Goal: Navigation & Orientation: Understand site structure

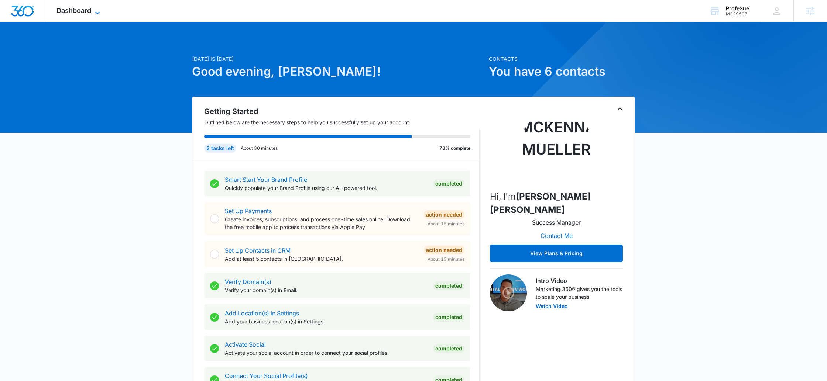
click at [90, 13] on span "Dashboard" at bounding box center [73, 11] width 35 height 8
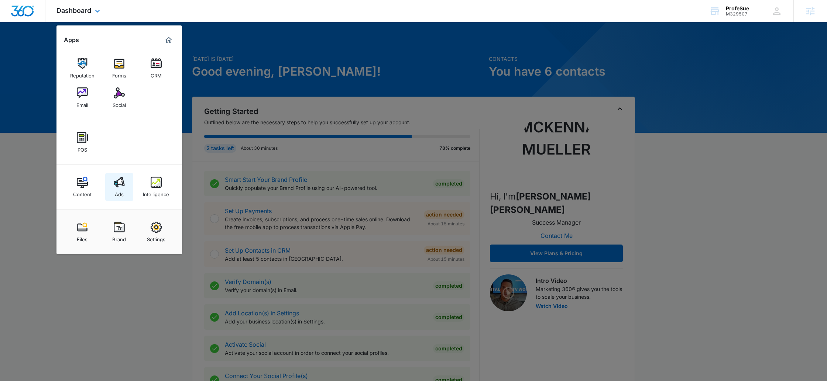
click at [125, 175] on link "Ads" at bounding box center [119, 187] width 28 height 28
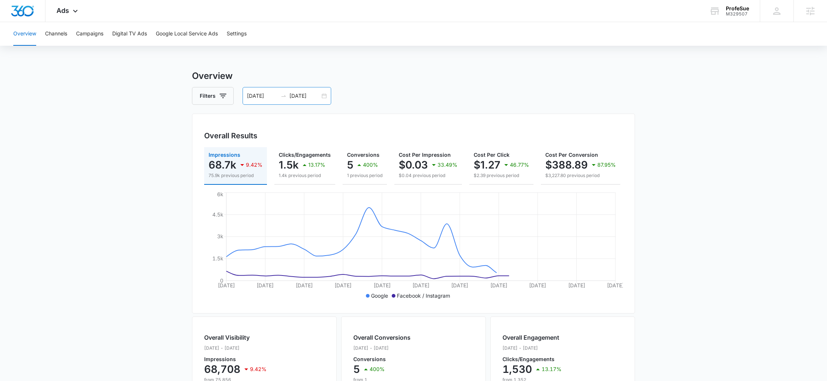
click at [323, 101] on div "[DATE] [DATE]" at bounding box center [287, 96] width 89 height 18
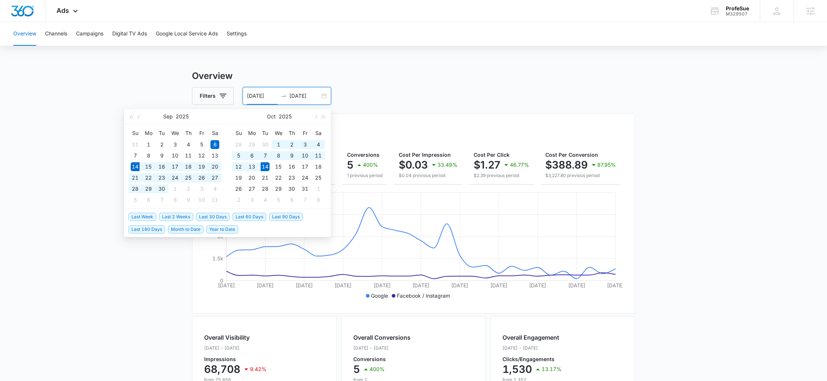
click at [219, 215] on span "Last 30 Days" at bounding box center [213, 217] width 34 height 8
type input "[DATE]"
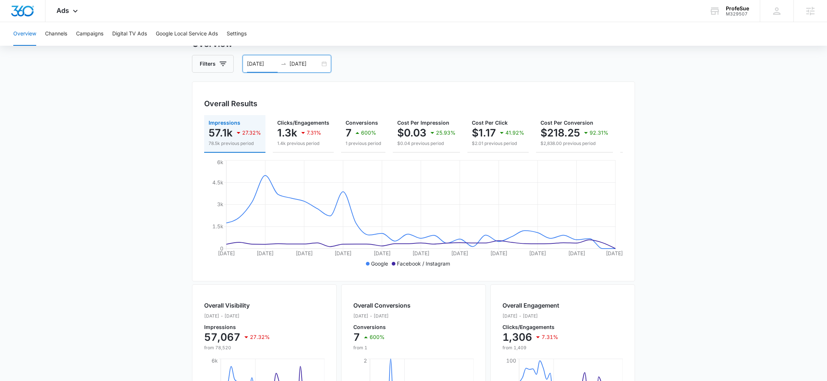
scroll to position [25, 0]
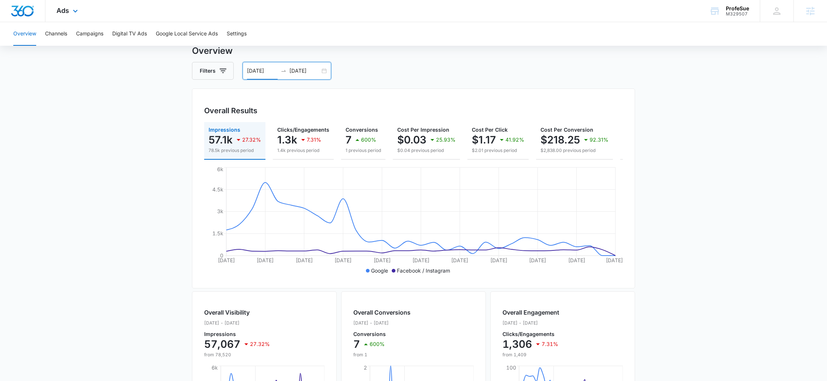
click at [63, 15] on div "Ads Apps Reputation Forms CRM Email Social POS Content Ads Intelligence Files B…" at bounding box center [67, 11] width 45 height 22
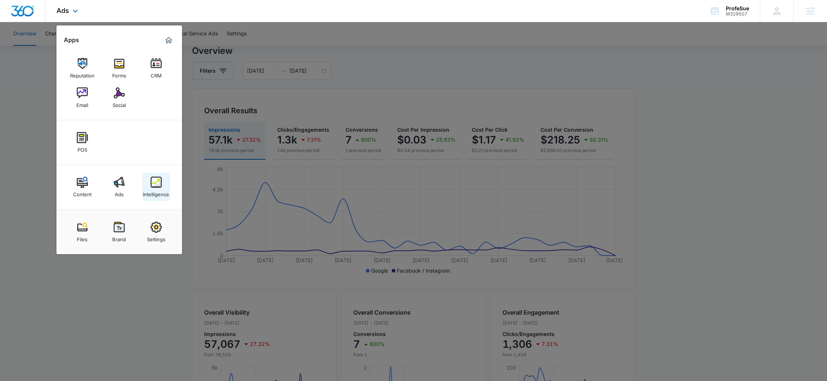
click at [157, 180] on img at bounding box center [156, 182] width 11 height 11
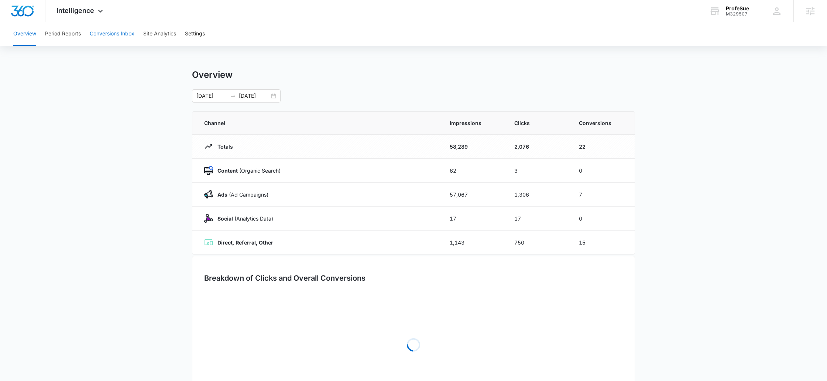
click at [123, 31] on button "Conversions Inbox" at bounding box center [112, 34] width 45 height 24
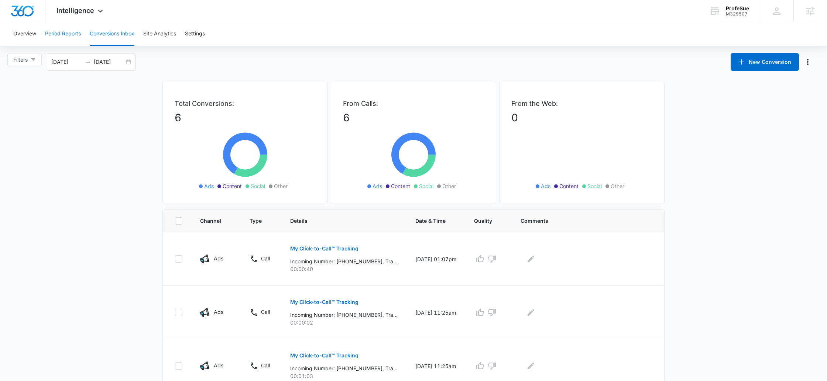
click at [56, 34] on button "Period Reports" at bounding box center [63, 34] width 36 height 24
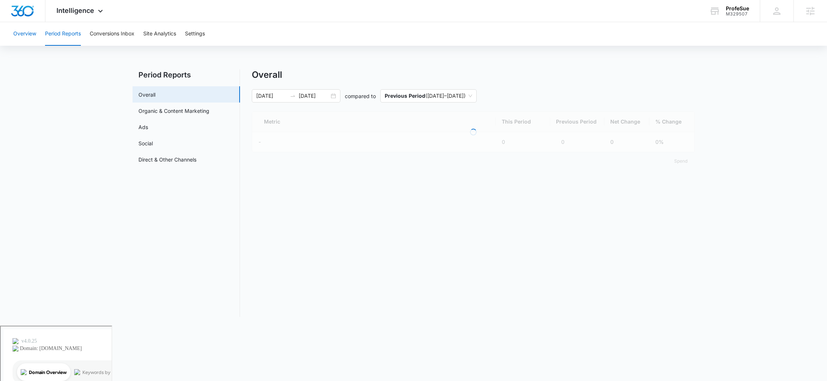
click at [35, 32] on button "Overview" at bounding box center [24, 34] width 23 height 24
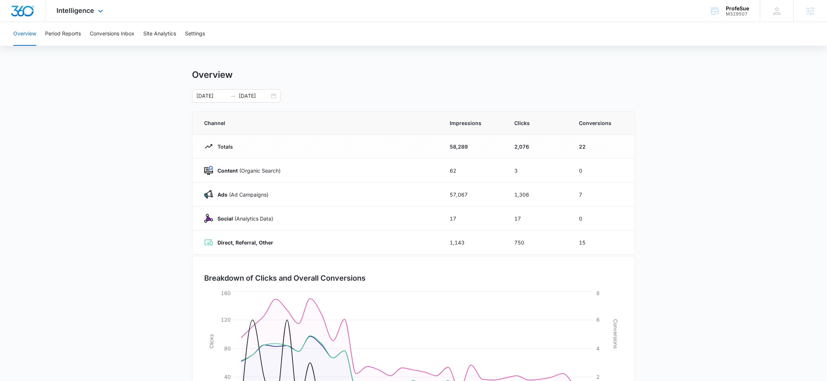
click at [82, 15] on div "Intelligence Apps Reputation Forms CRM Email Social POS Content Ads Intelligenc…" at bounding box center [80, 11] width 71 height 22
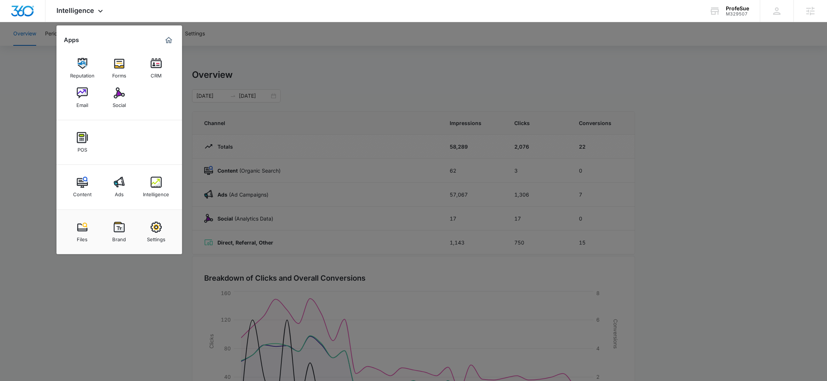
click at [288, 83] on div at bounding box center [413, 190] width 827 height 381
